Goal: Task Accomplishment & Management: Complete application form

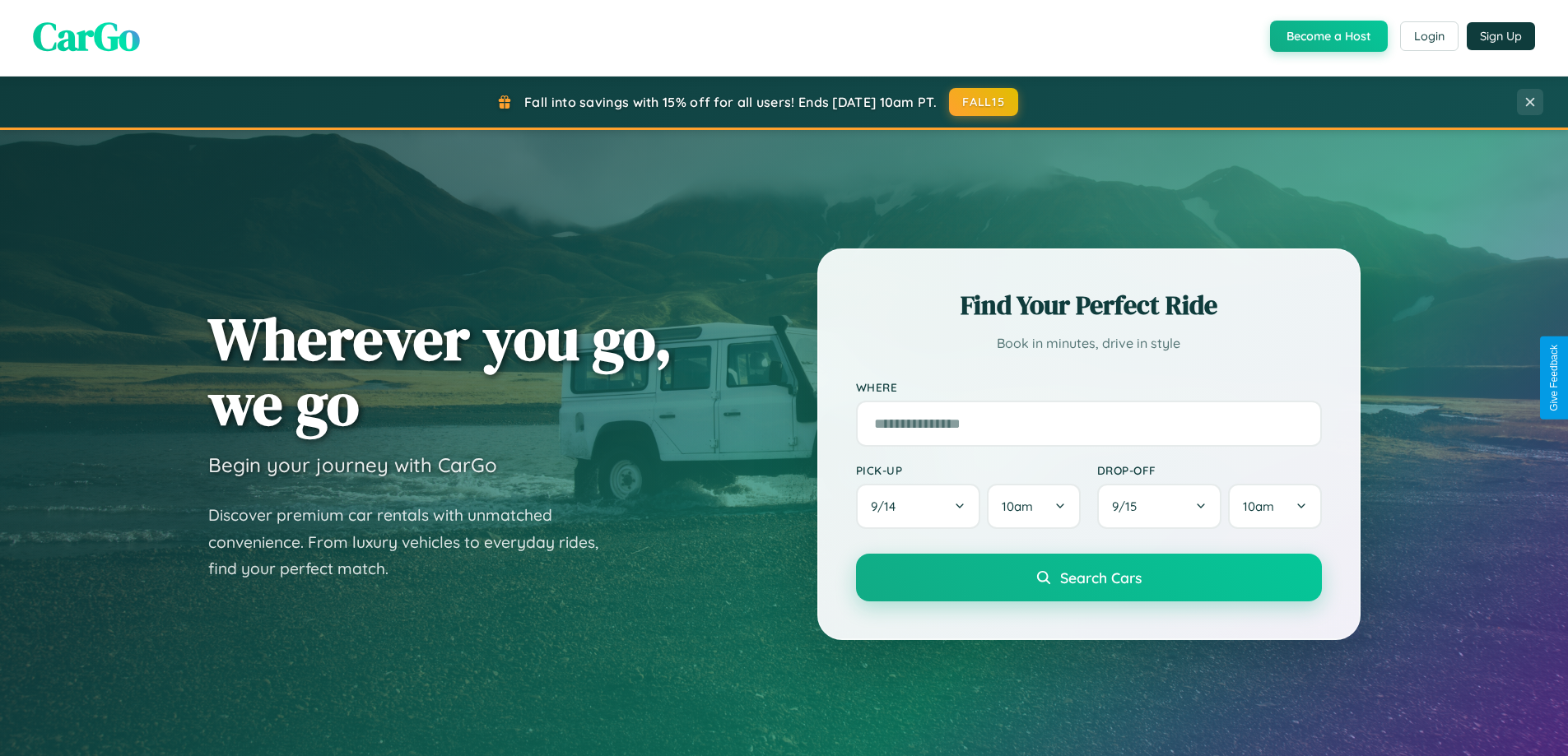
scroll to position [3166, 0]
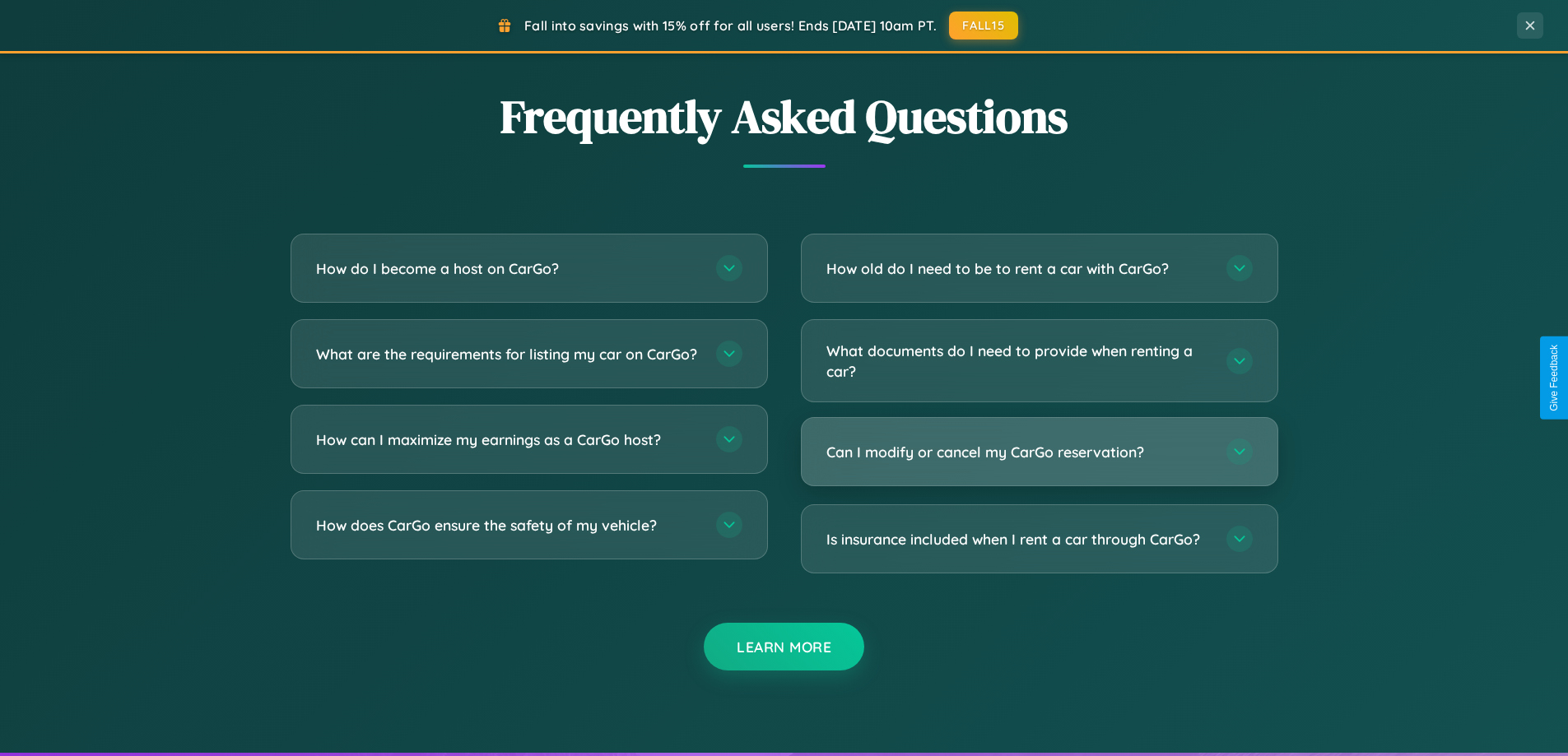
click at [1039, 453] on h3 "Can I modify or cancel my CarGo reservation?" at bounding box center [1017, 451] width 384 height 21
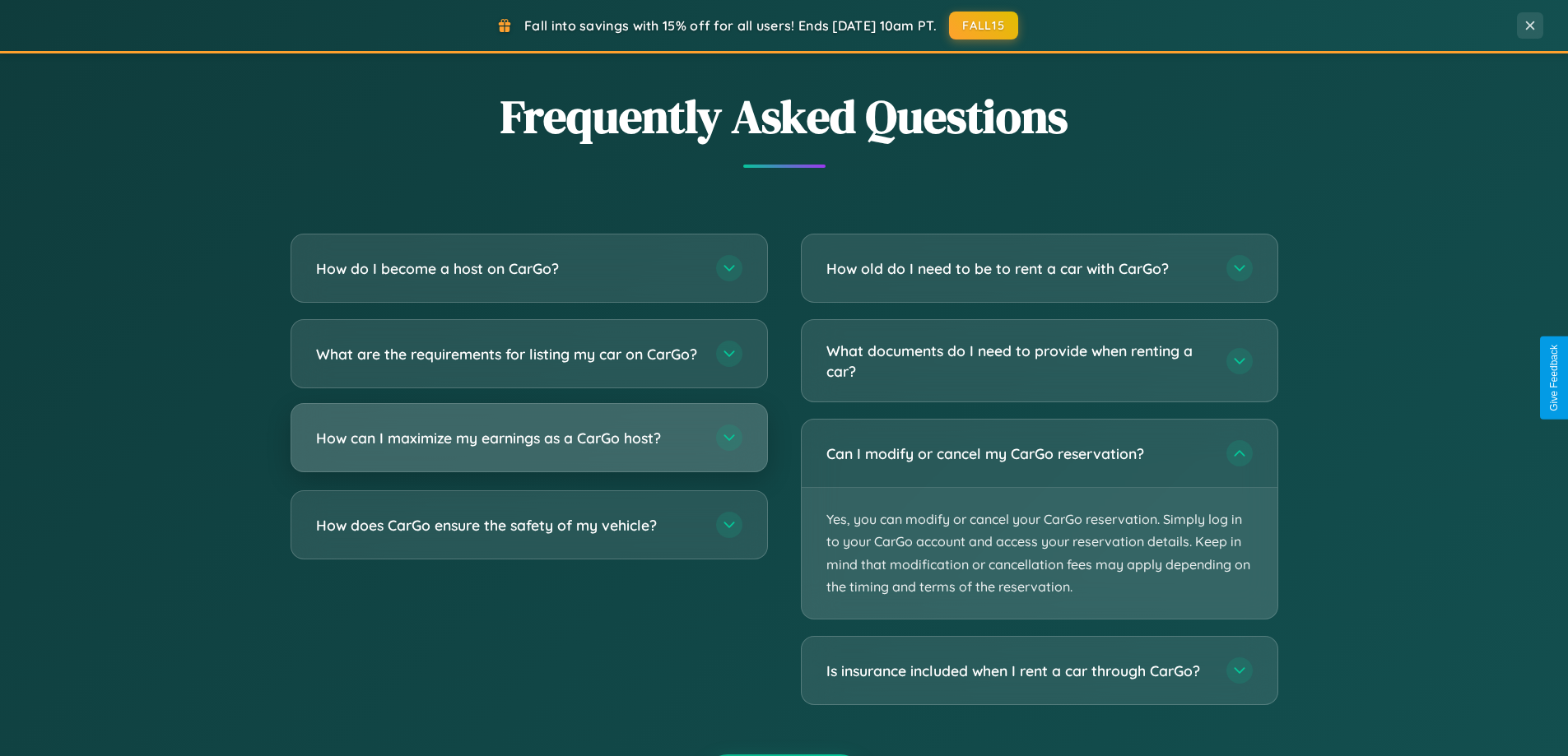
click at [528, 449] on h3 "How can I maximize my earnings as a CarGo host?" at bounding box center [508, 438] width 384 height 21
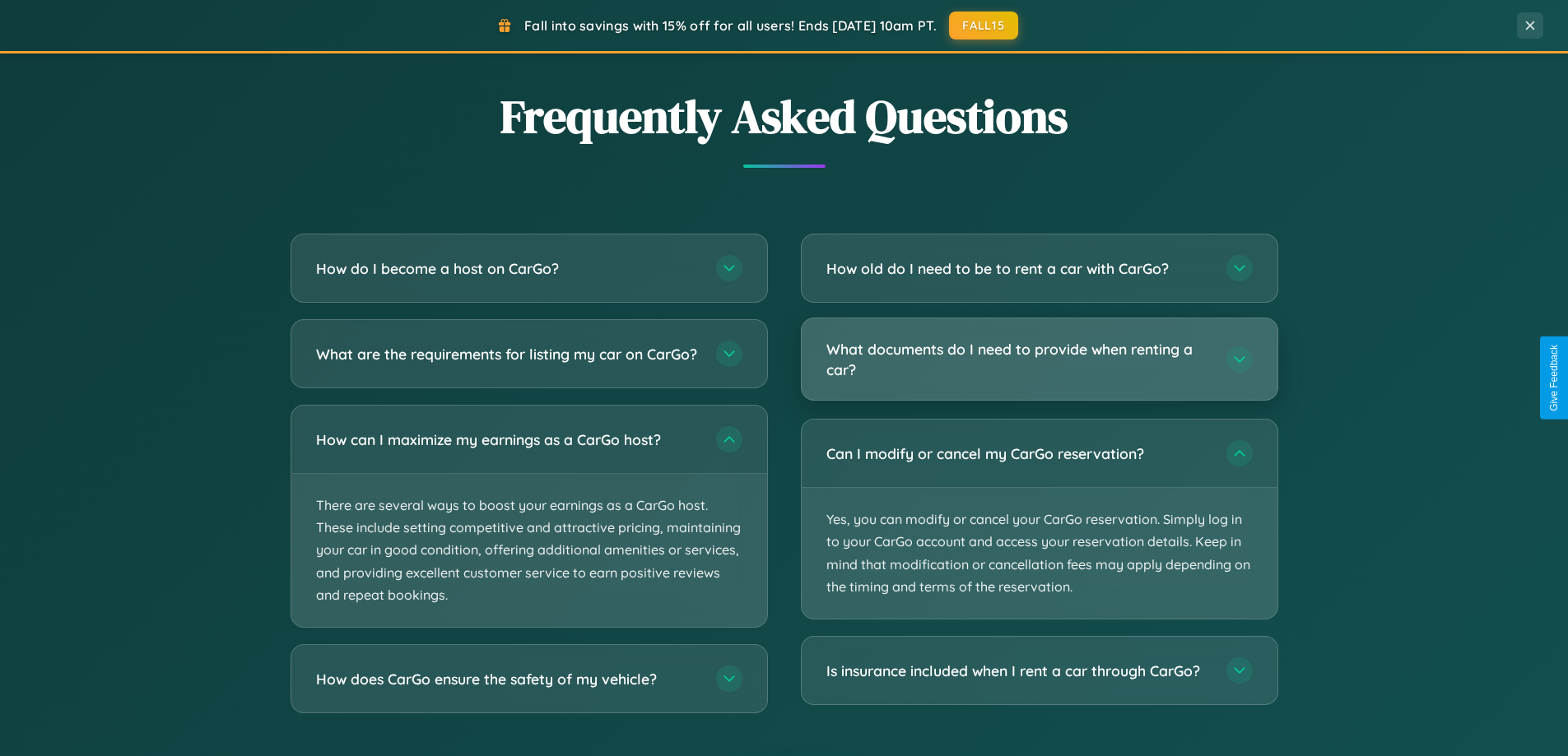
click at [1039, 360] on h3 "What documents do I need to provide when renting a car?" at bounding box center [1017, 358] width 384 height 40
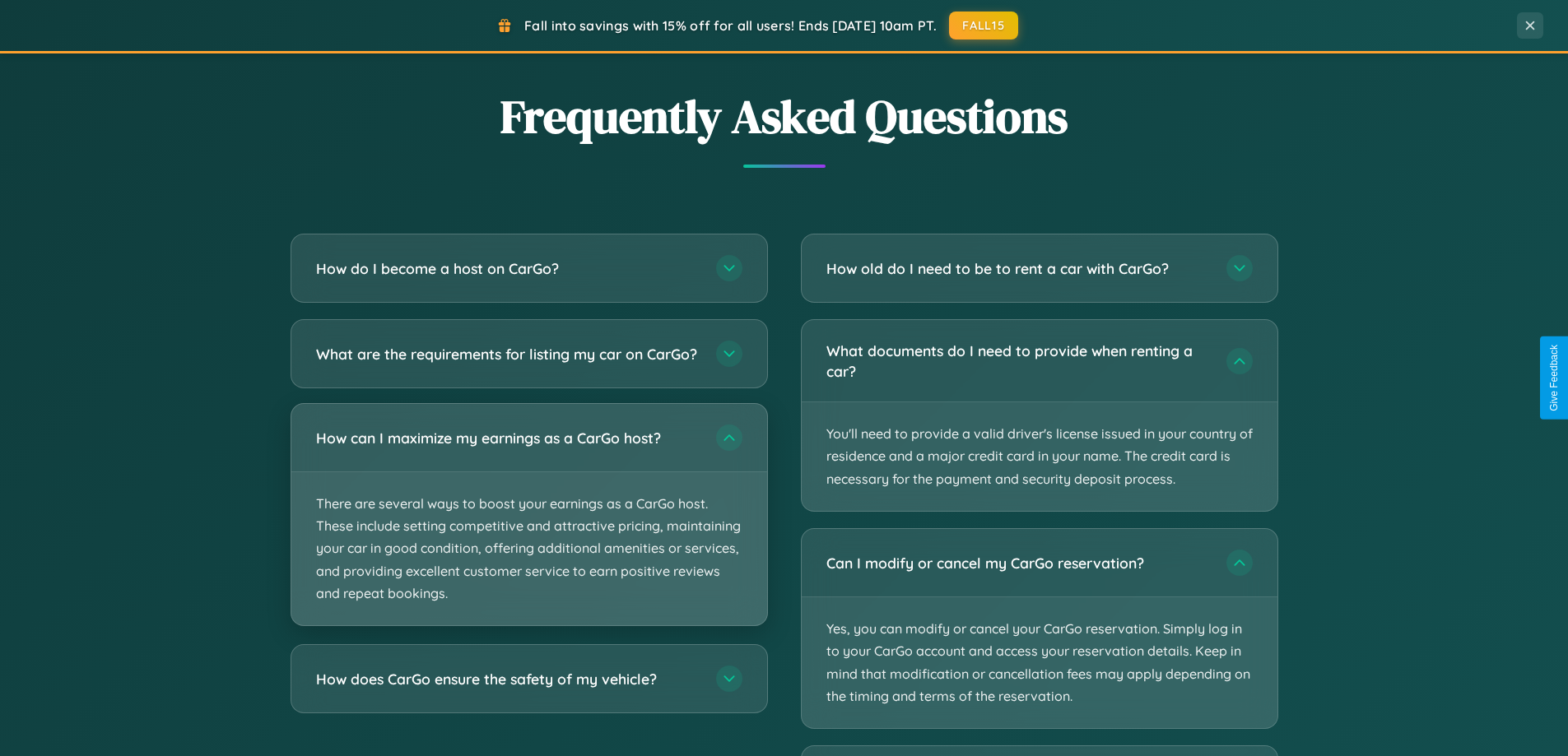
click at [528, 530] on p "There are several ways to boost your earnings as a CarGo host. These include se…" at bounding box center [529, 548] width 476 height 153
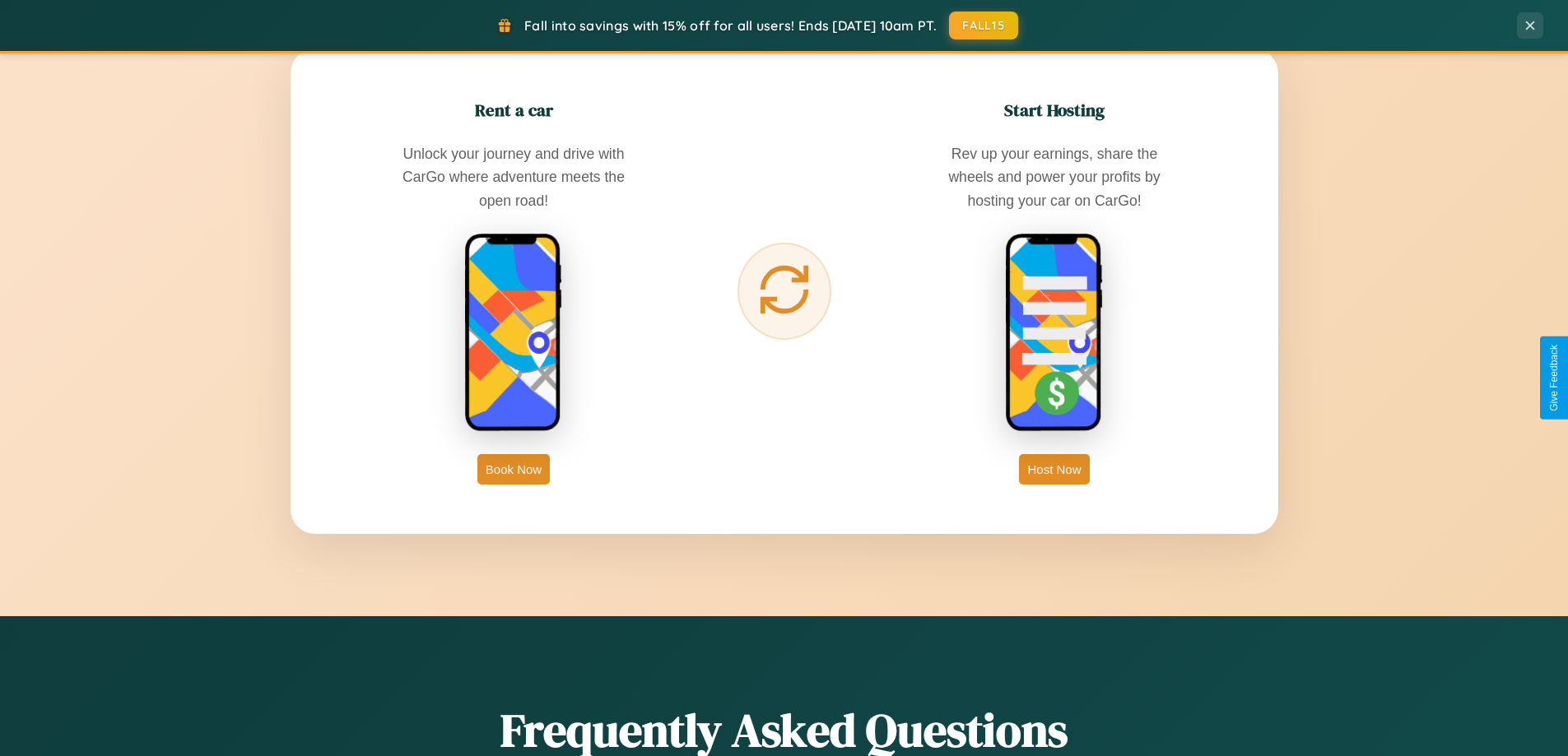
scroll to position [1132, 0]
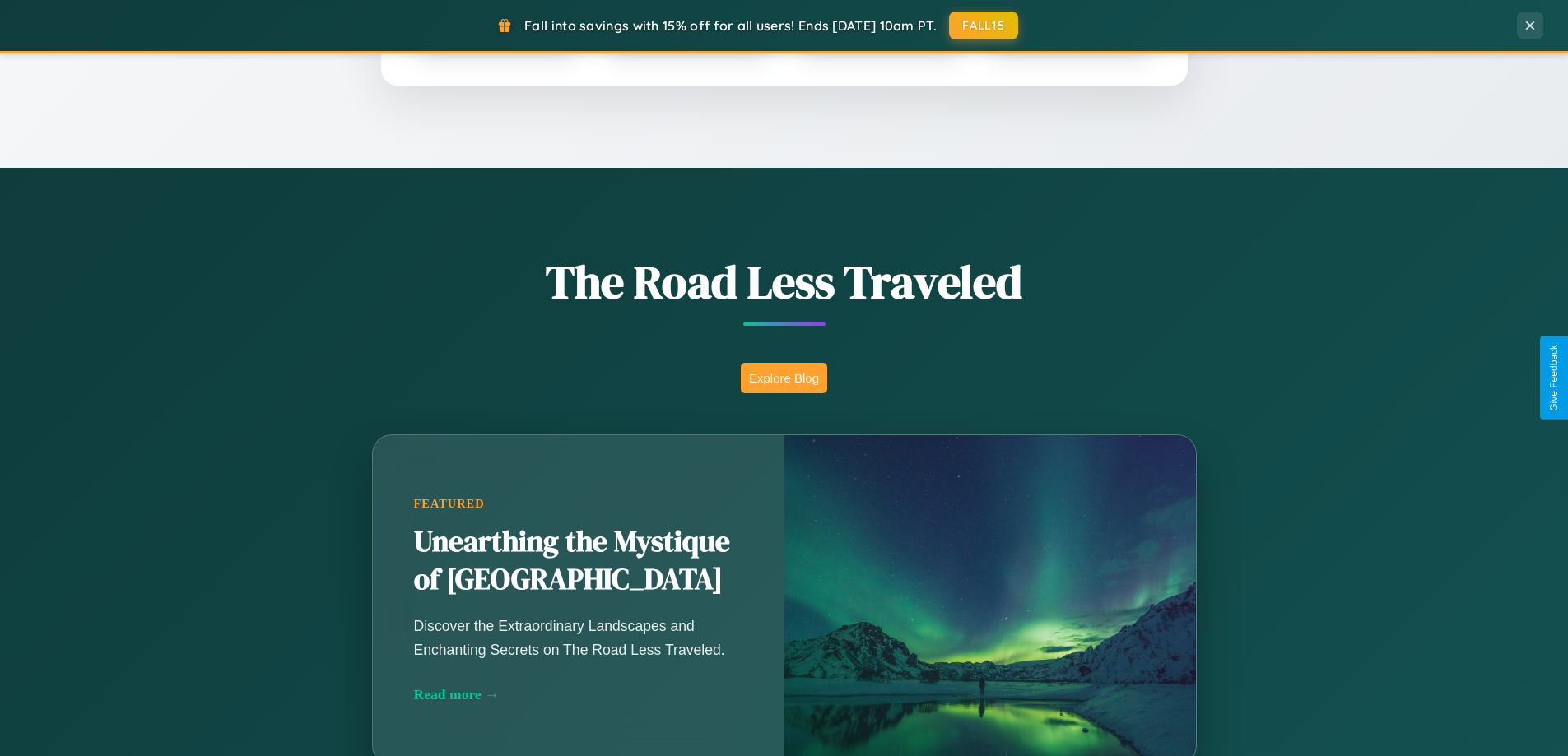
click at [783, 378] on button "Explore Blog" at bounding box center [784, 378] width 87 height 30
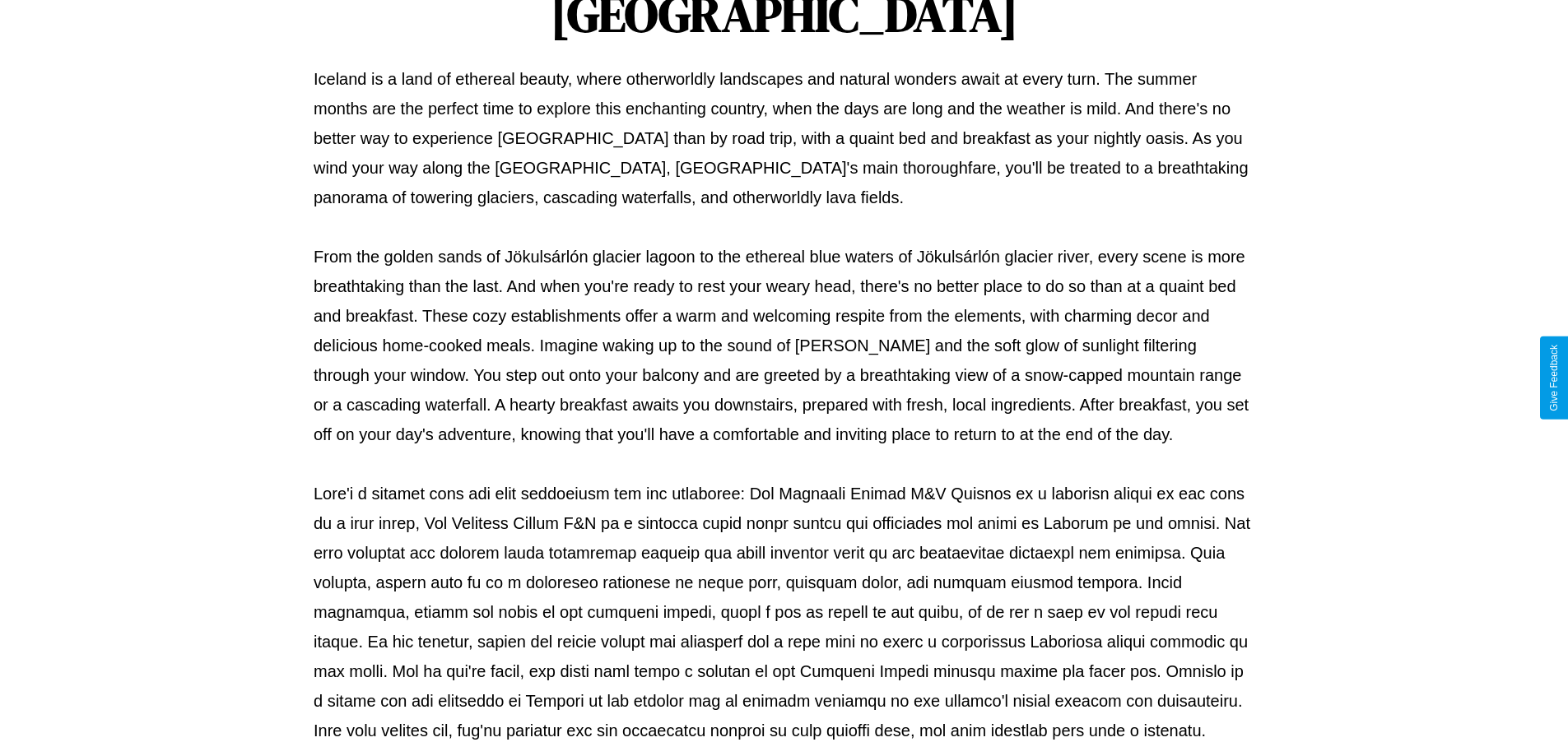
scroll to position [533, 0]
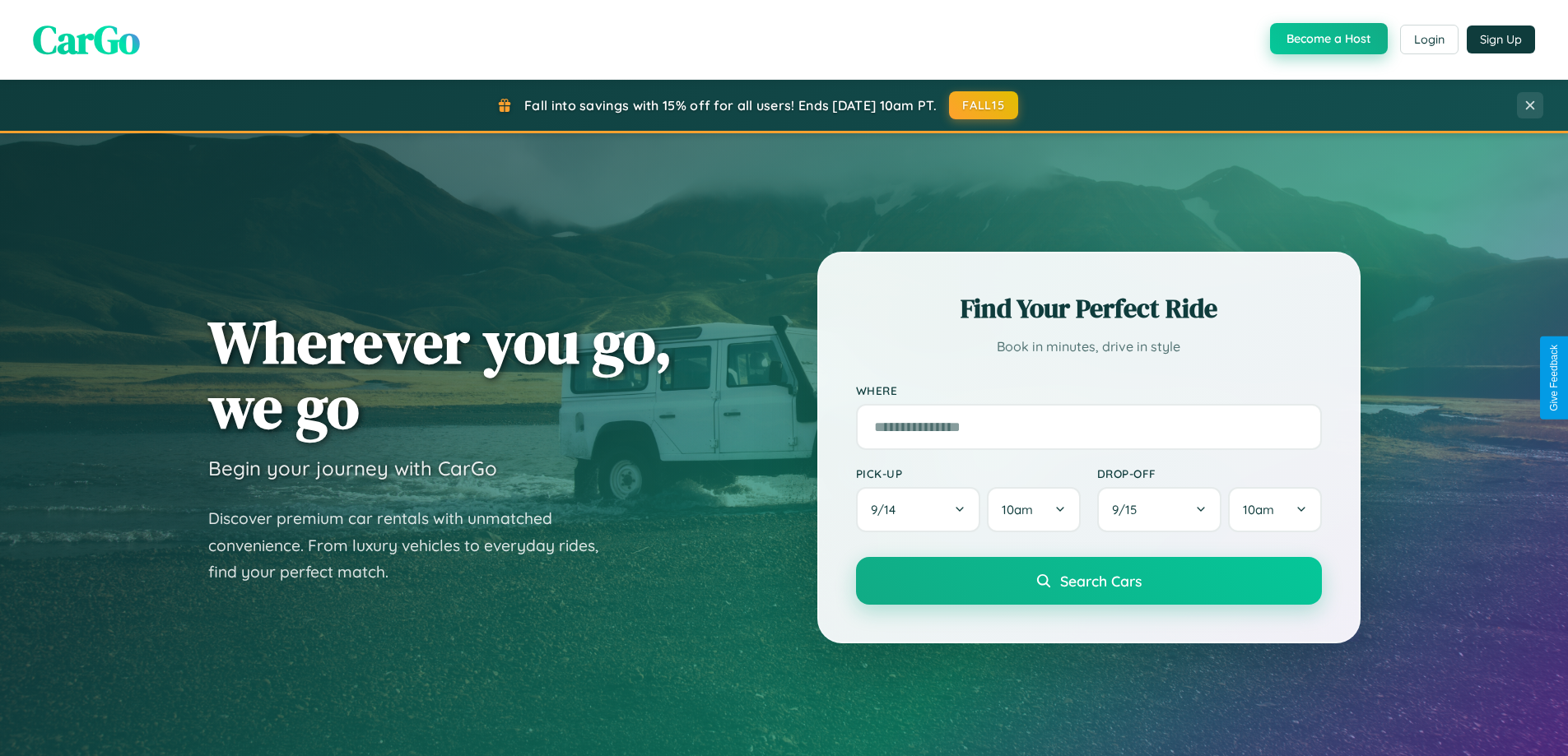
click at [1327, 38] on button "Become a Host" at bounding box center [1329, 38] width 118 height 31
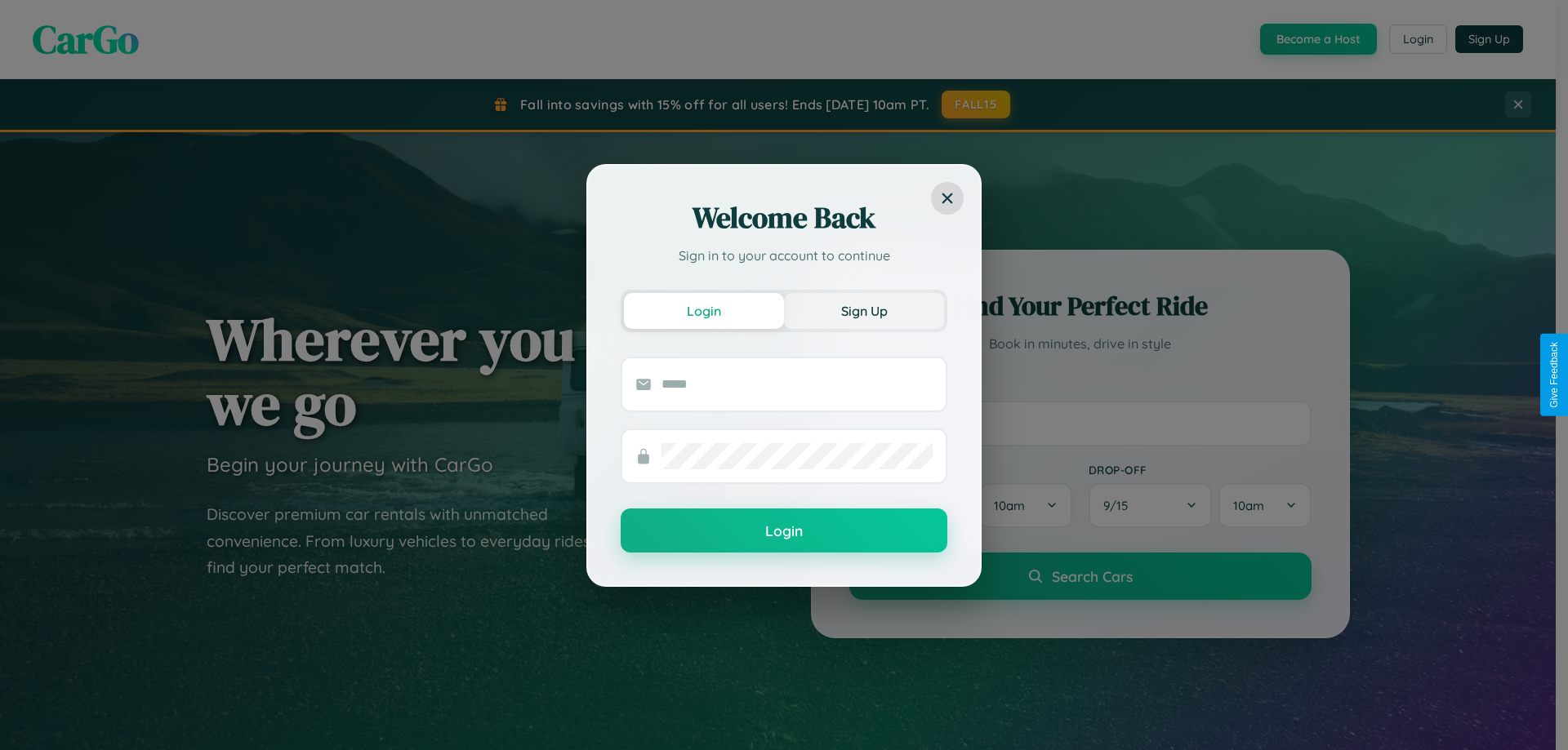
click at [864, 310] on button "Sign Up" at bounding box center [864, 311] width 160 height 36
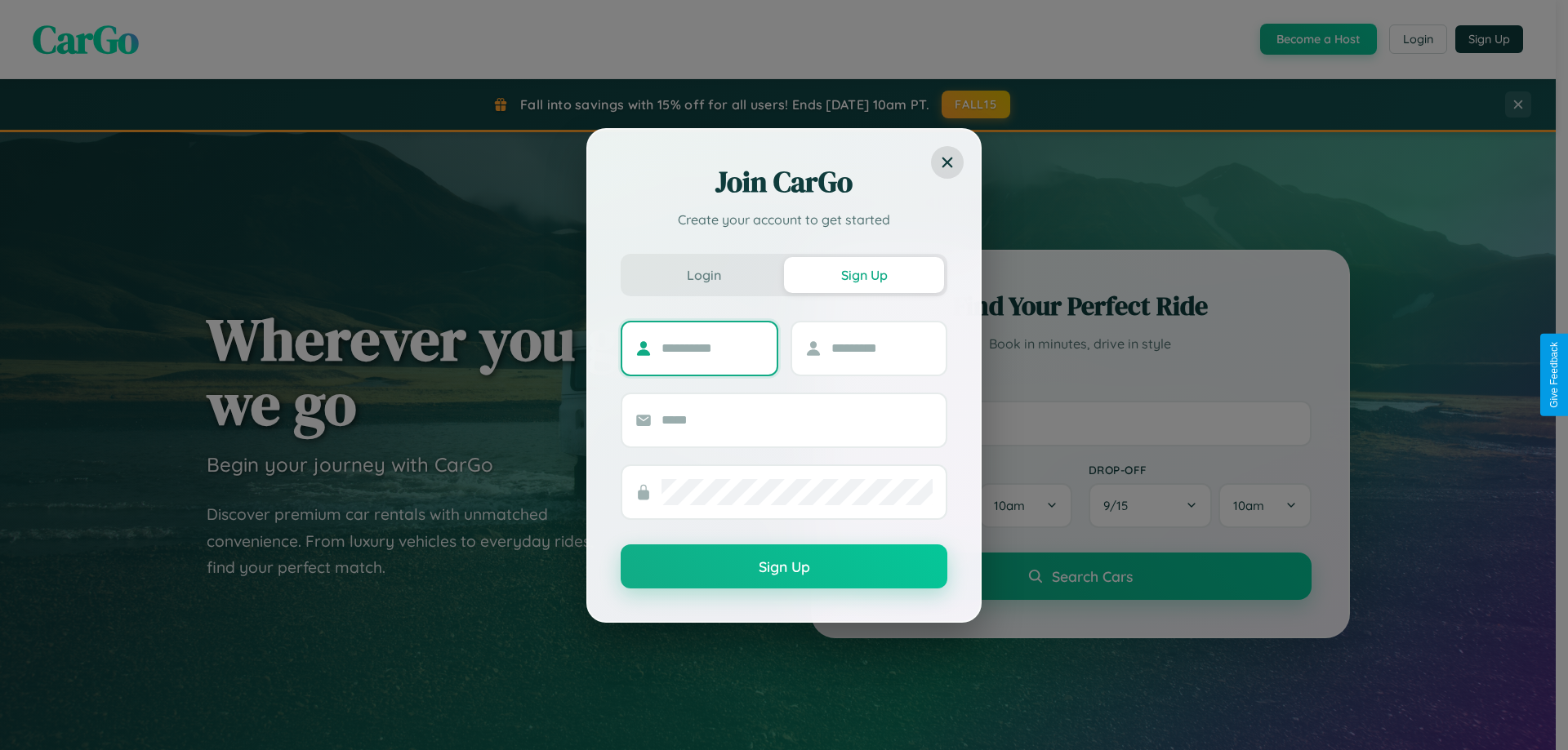
click at [712, 348] on input "text" at bounding box center [712, 348] width 102 height 26
type input "******"
click at [881, 348] on input "text" at bounding box center [882, 348] width 102 height 26
type input "******"
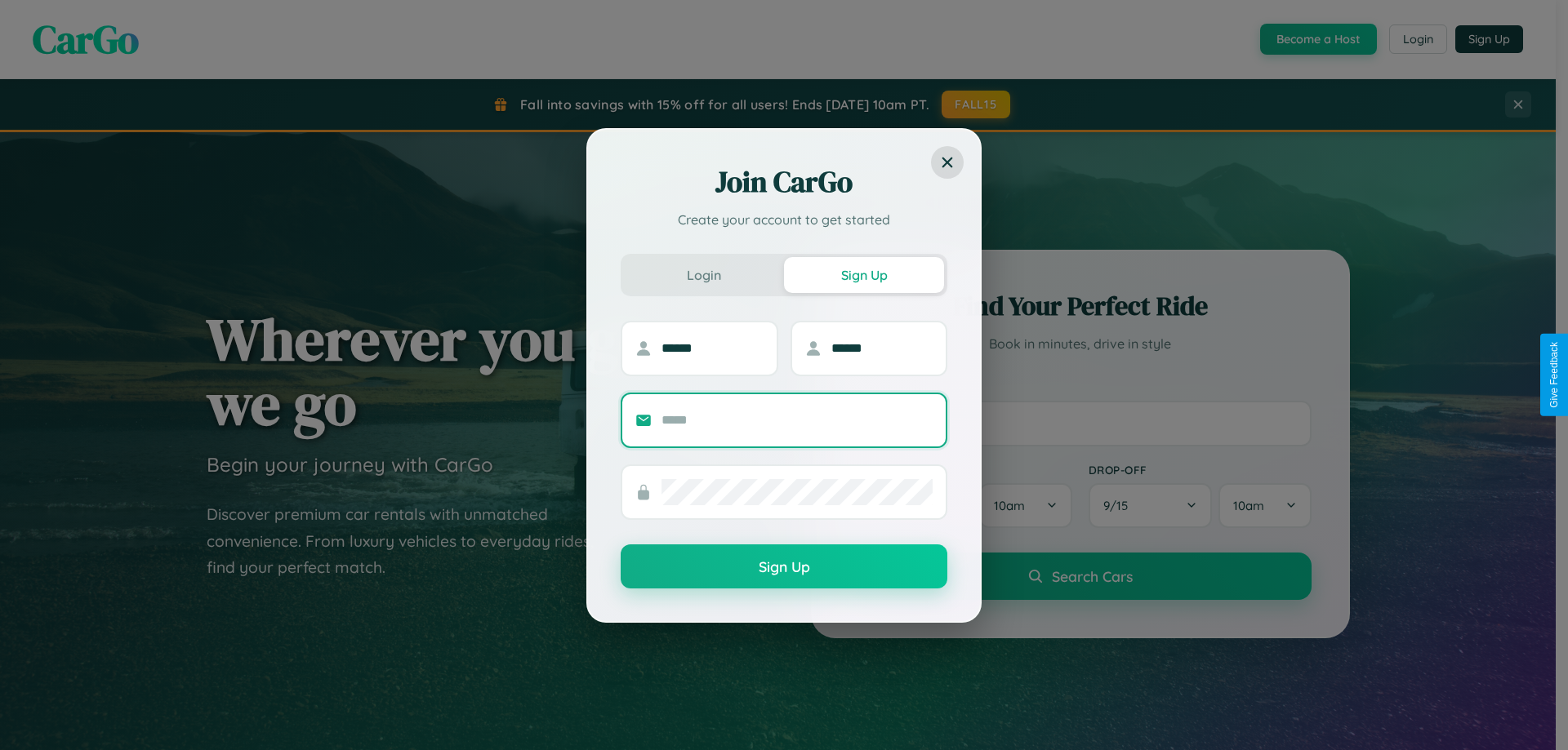
click at [797, 419] on input "text" at bounding box center [797, 419] width 271 height 26
type input "**********"
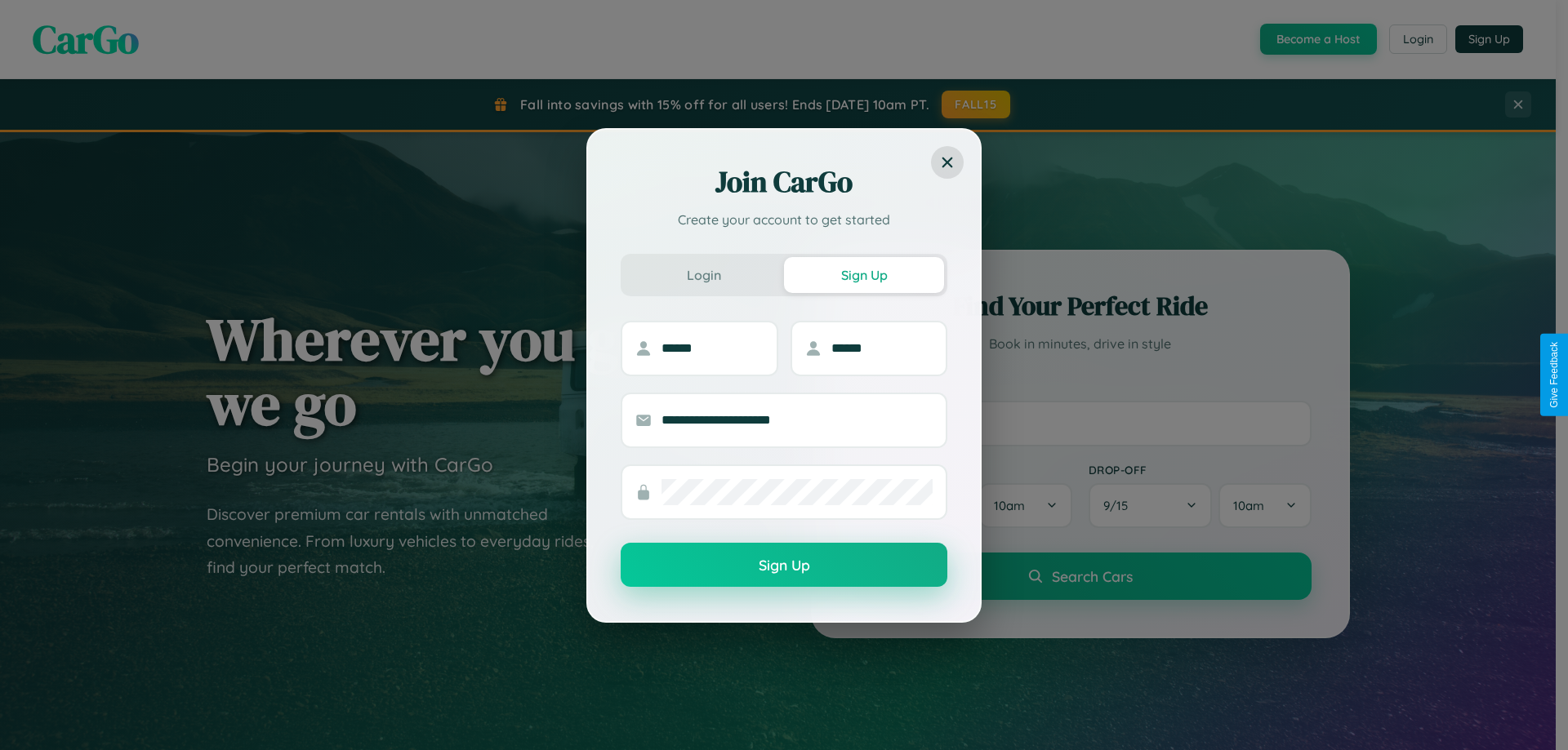
click at [784, 566] on button "Sign Up" at bounding box center [784, 565] width 326 height 44
